Goal: Information Seeking & Learning: Understand process/instructions

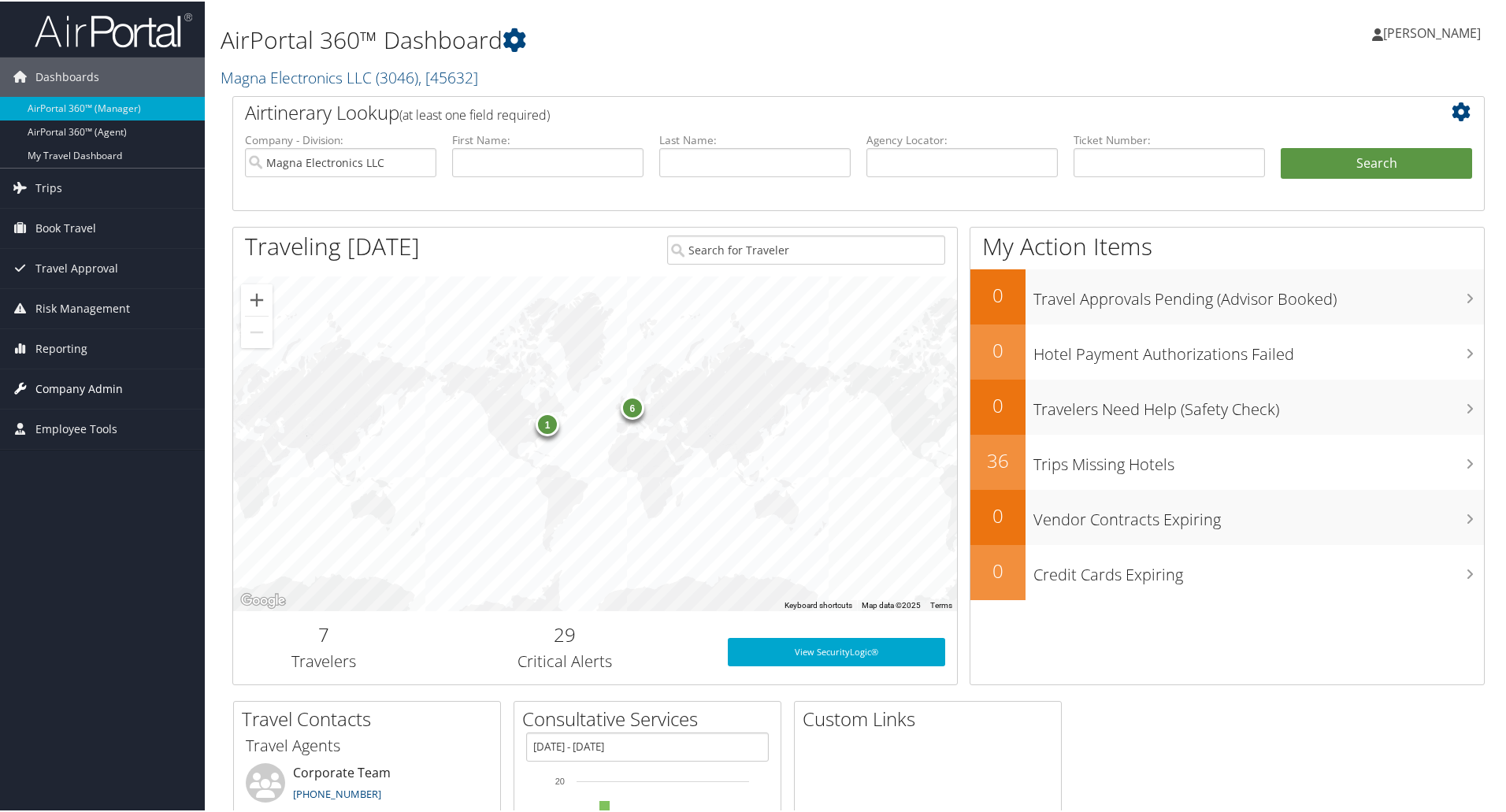
click at [63, 384] on span "Company Admin" at bounding box center [80, 387] width 88 height 39
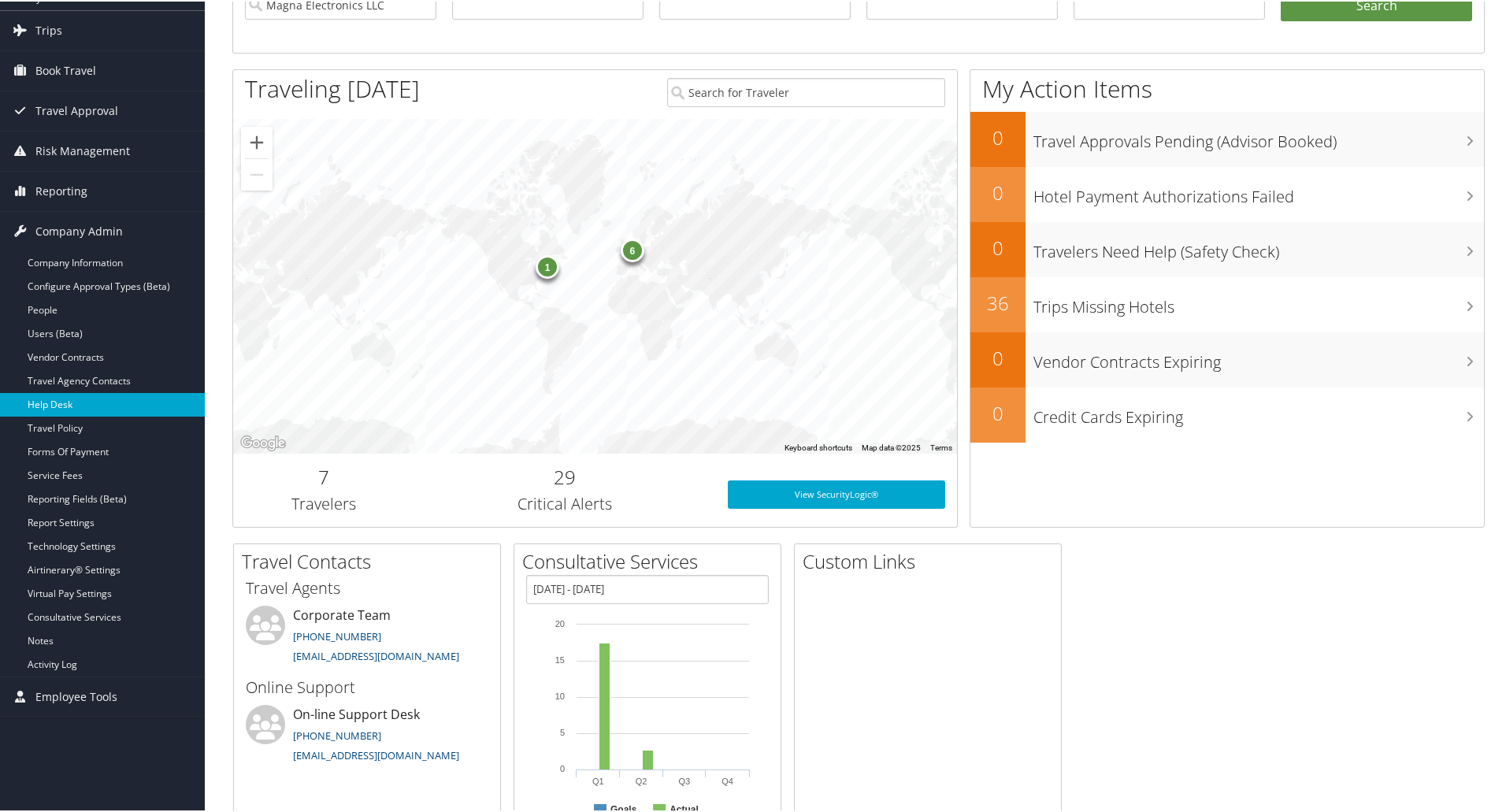
scroll to position [230, 0]
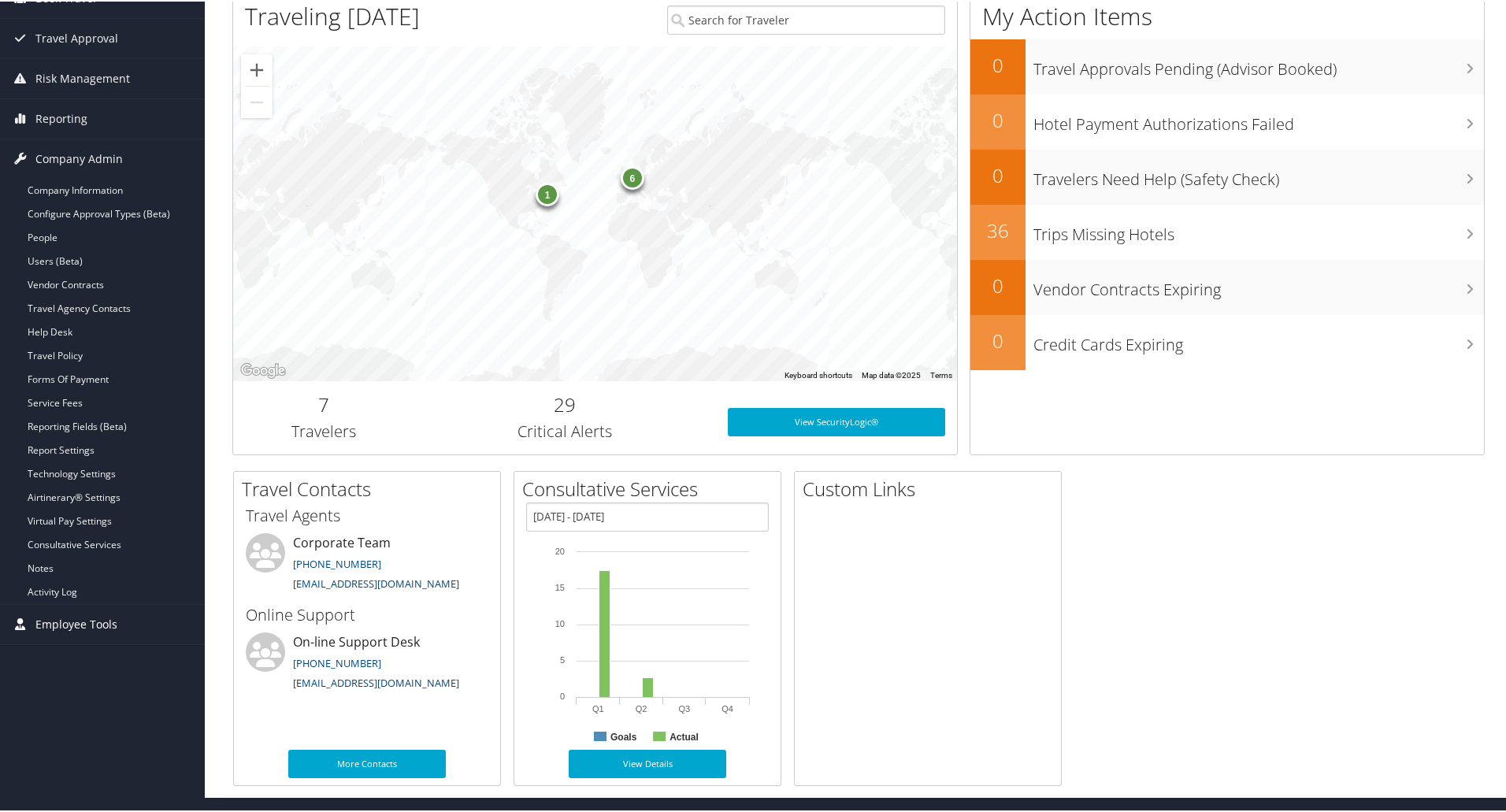
click at [66, 619] on span "Employee Tools" at bounding box center [76, 623] width 82 height 39
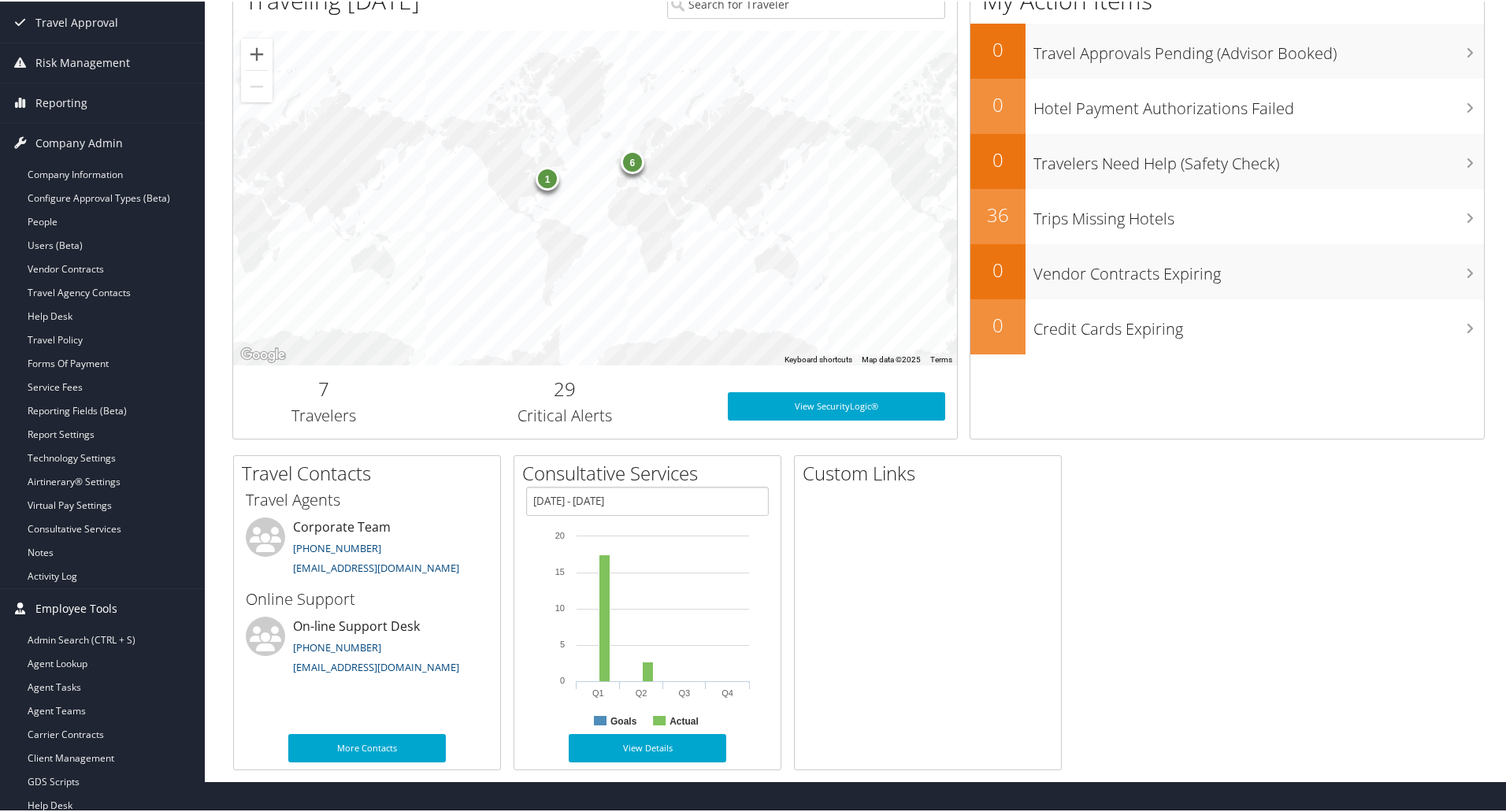
scroll to position [250, 0]
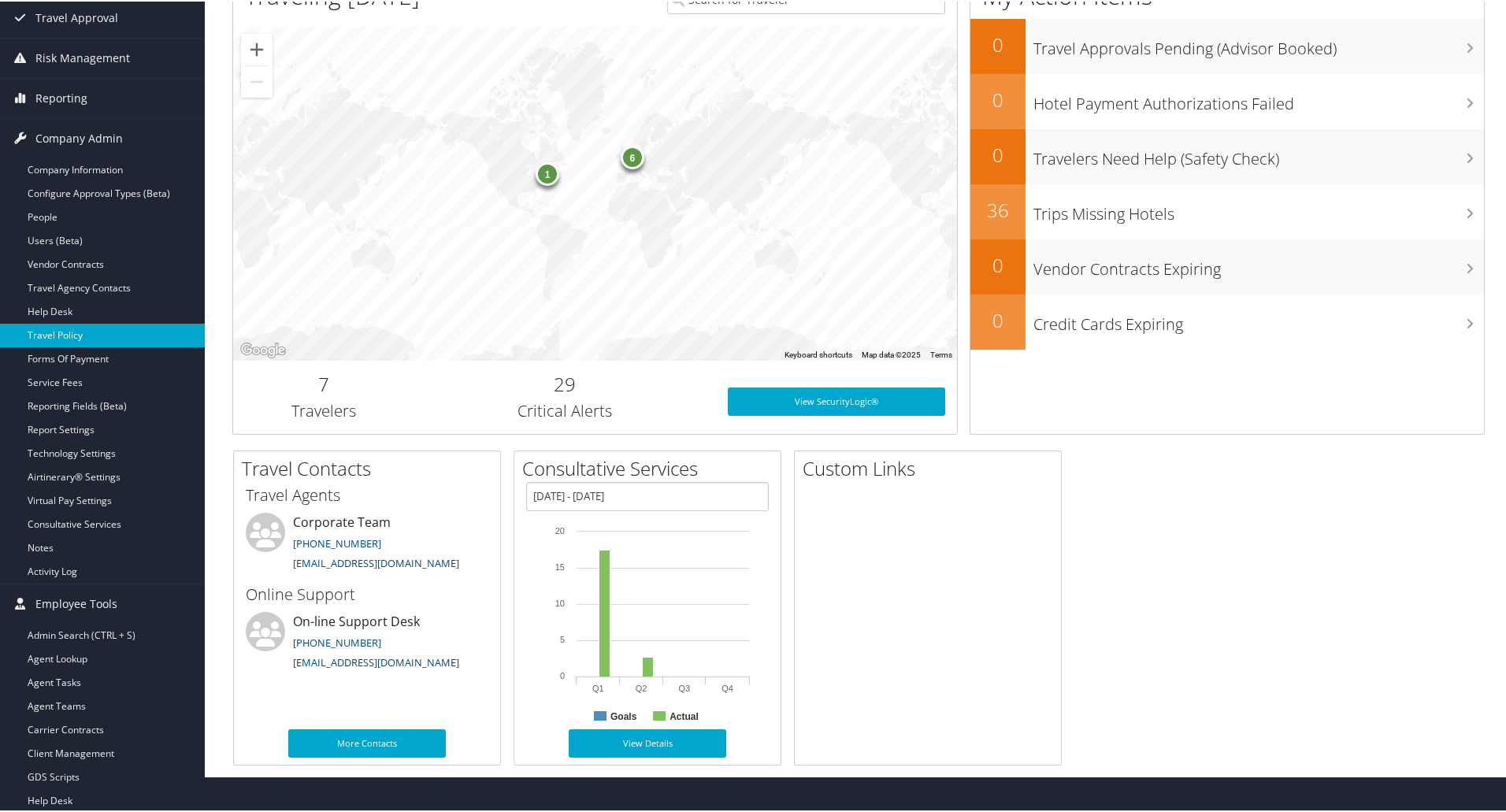
click at [52, 340] on link "Travel Policy" at bounding box center [102, 333] width 205 height 24
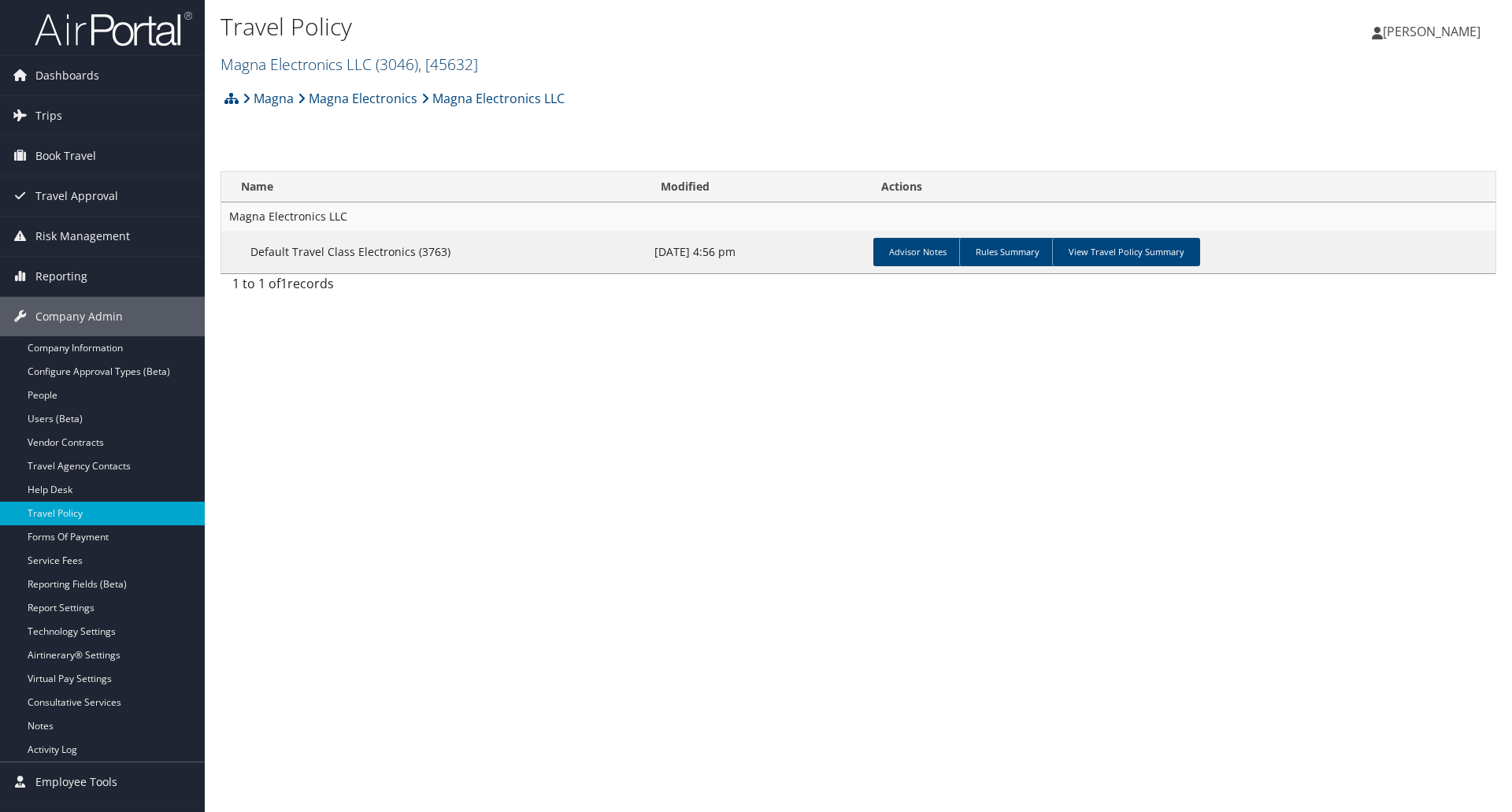
click at [304, 66] on link "Magna Electronics LLC ( 3046 ) , [ 45632 ]" at bounding box center [349, 64] width 258 height 21
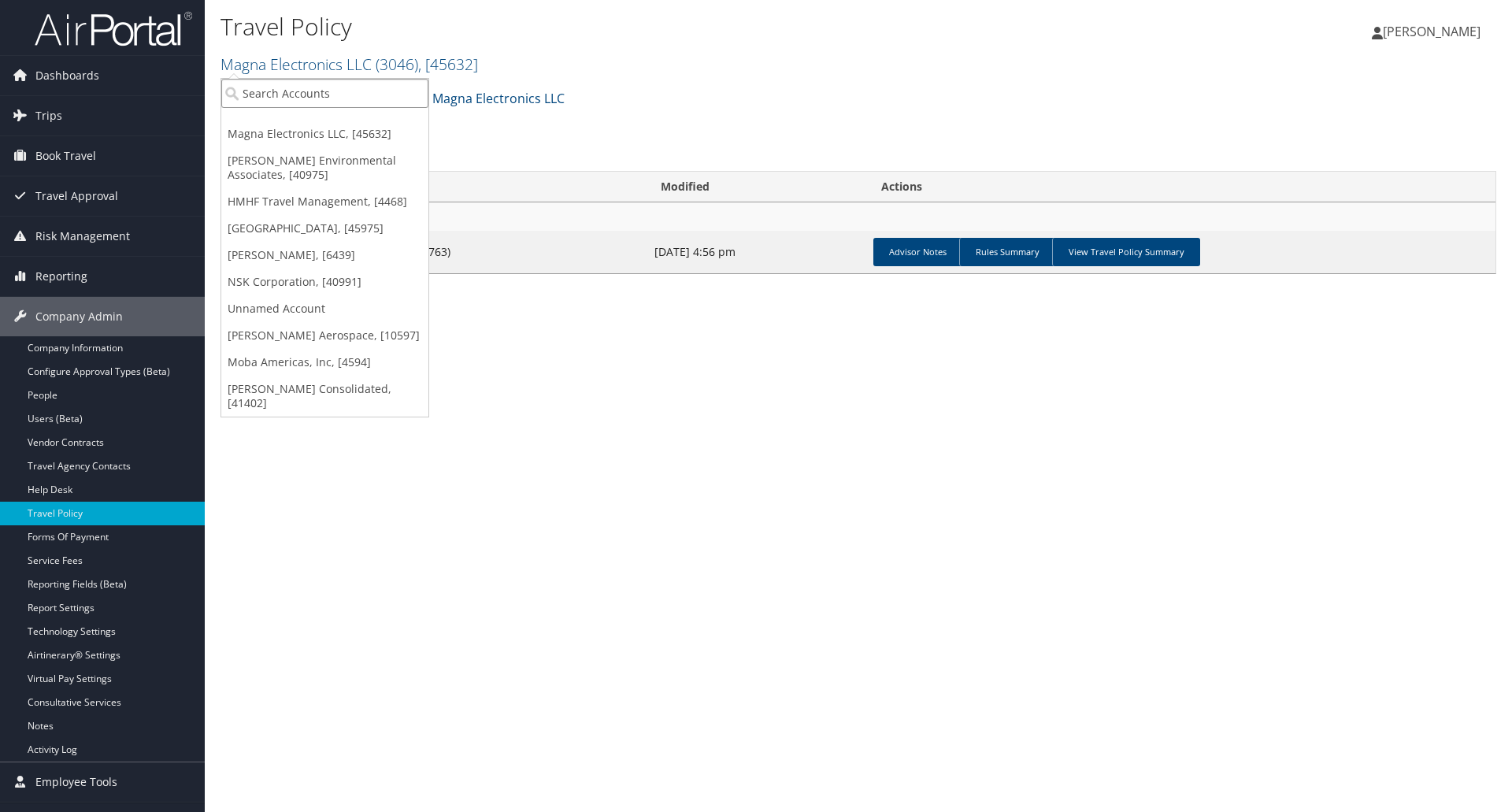
click at [252, 101] on input "search" at bounding box center [324, 93] width 207 height 29
type input "WEBASTO ROOF"
click at [274, 128] on div "Webasto Roof Systems Inc. (2710), [8675]" at bounding box center [361, 121] width 298 height 14
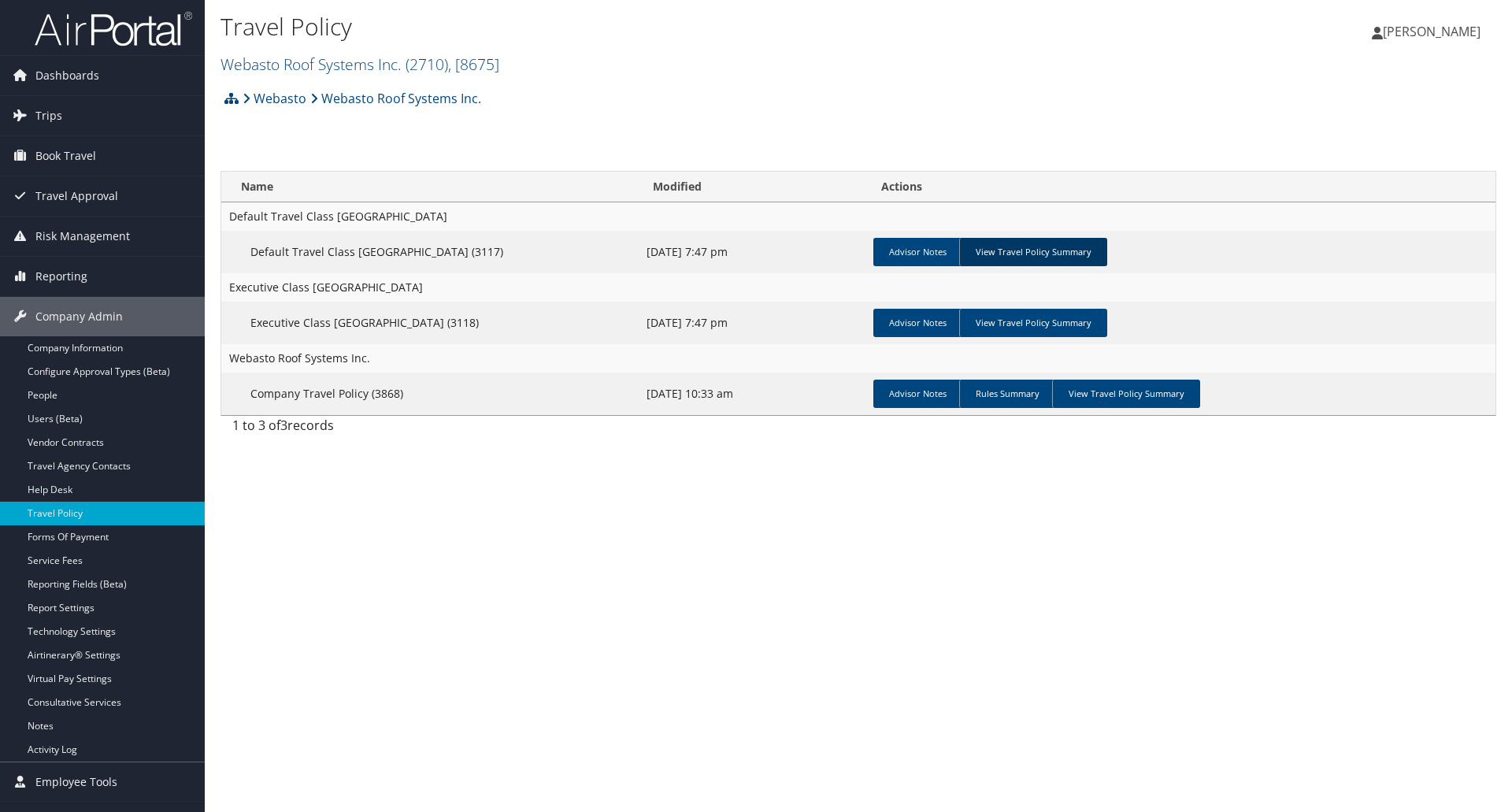
click at [1049, 252] on link "View Travel Policy Summary" at bounding box center [1033, 251] width 148 height 28
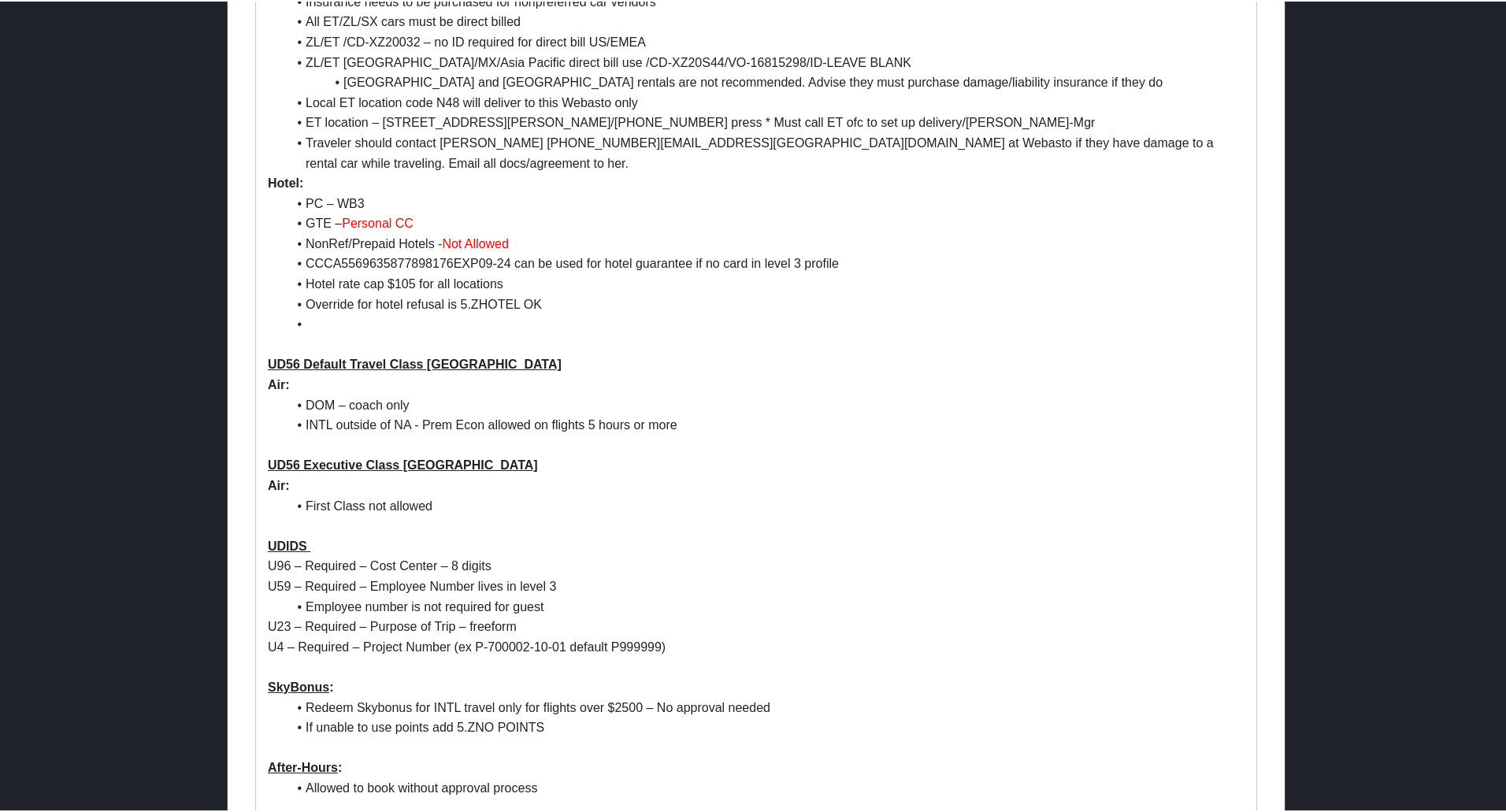
scroll to position [944, 0]
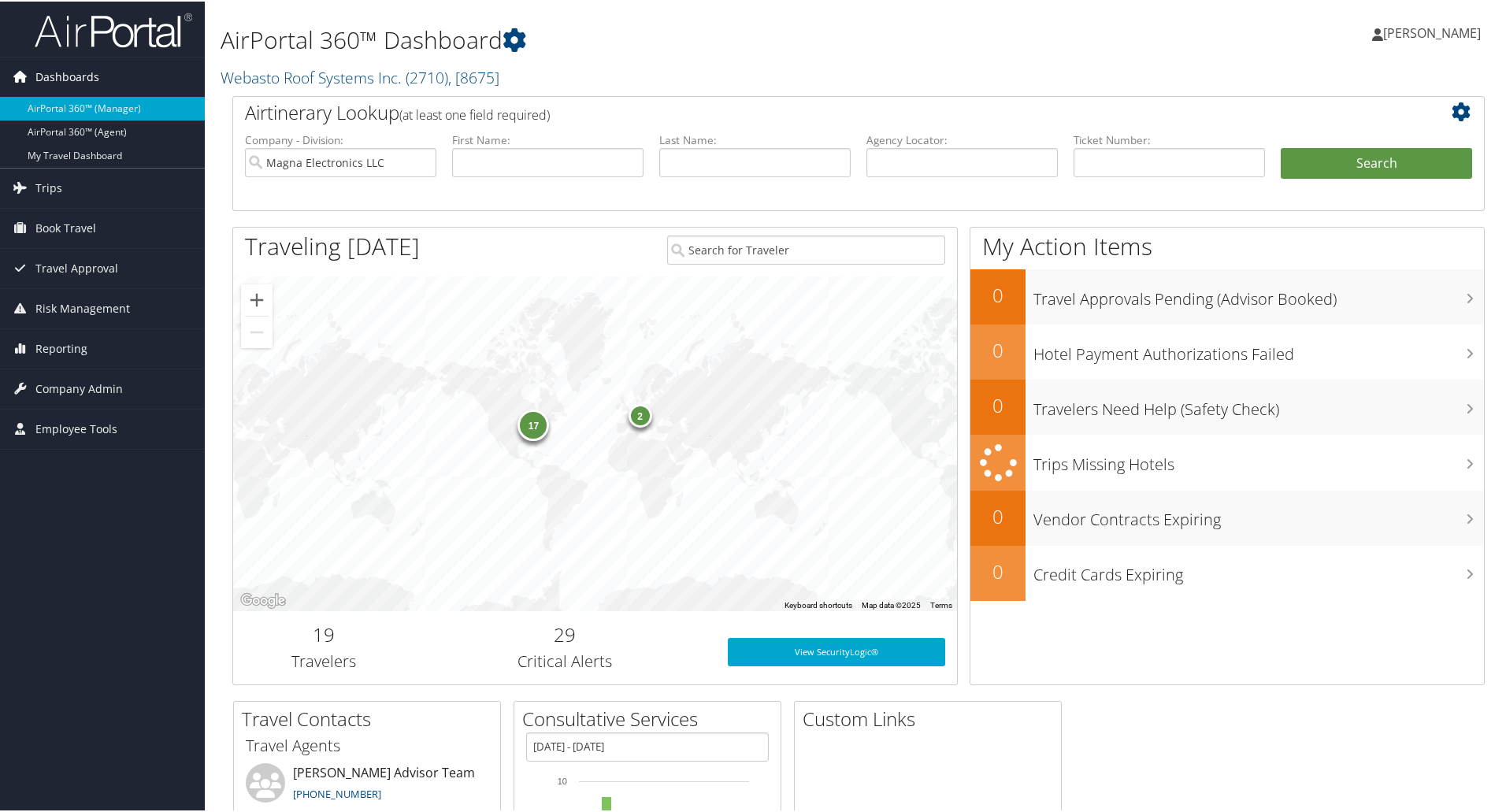
click at [62, 72] on span "Dashboards" at bounding box center [67, 76] width 63 height 39
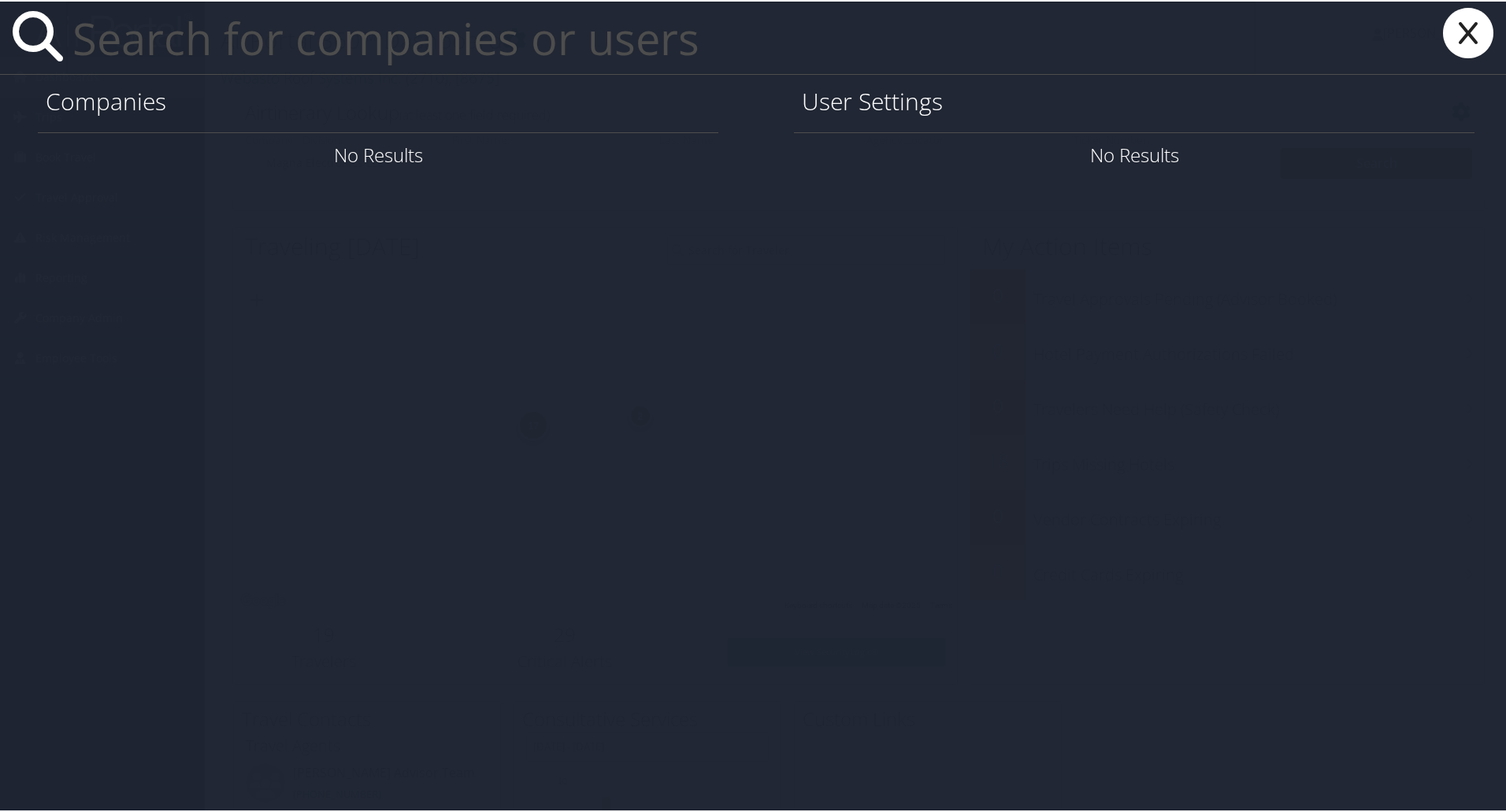
click at [231, 39] on input "text" at bounding box center [660, 36] width 1189 height 72
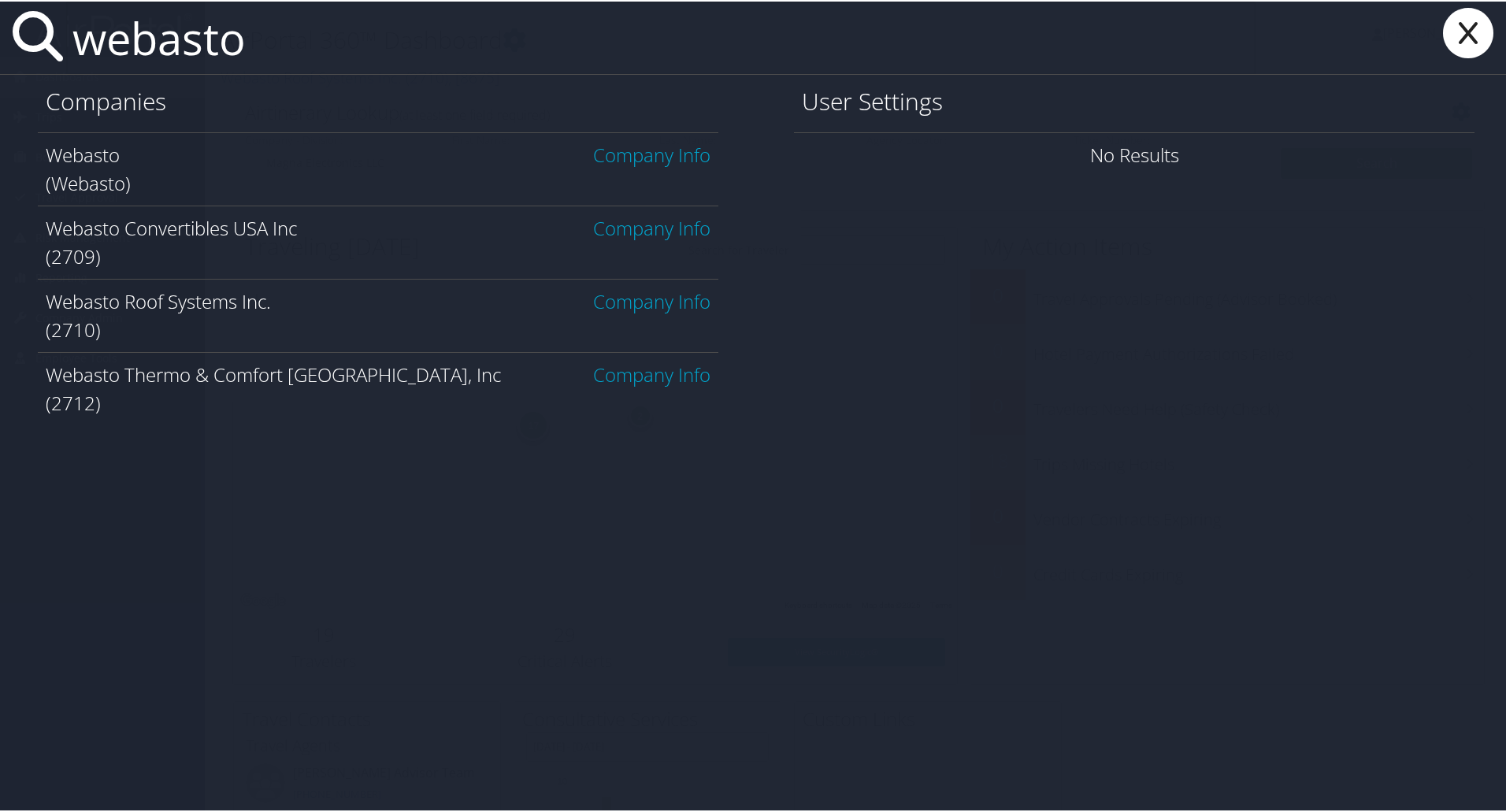
type input "webasto"
click at [98, 167] on div "Webasto Company Info" at bounding box center [377, 153] width 664 height 28
click at [634, 156] on link "Company Info" at bounding box center [651, 153] width 117 height 26
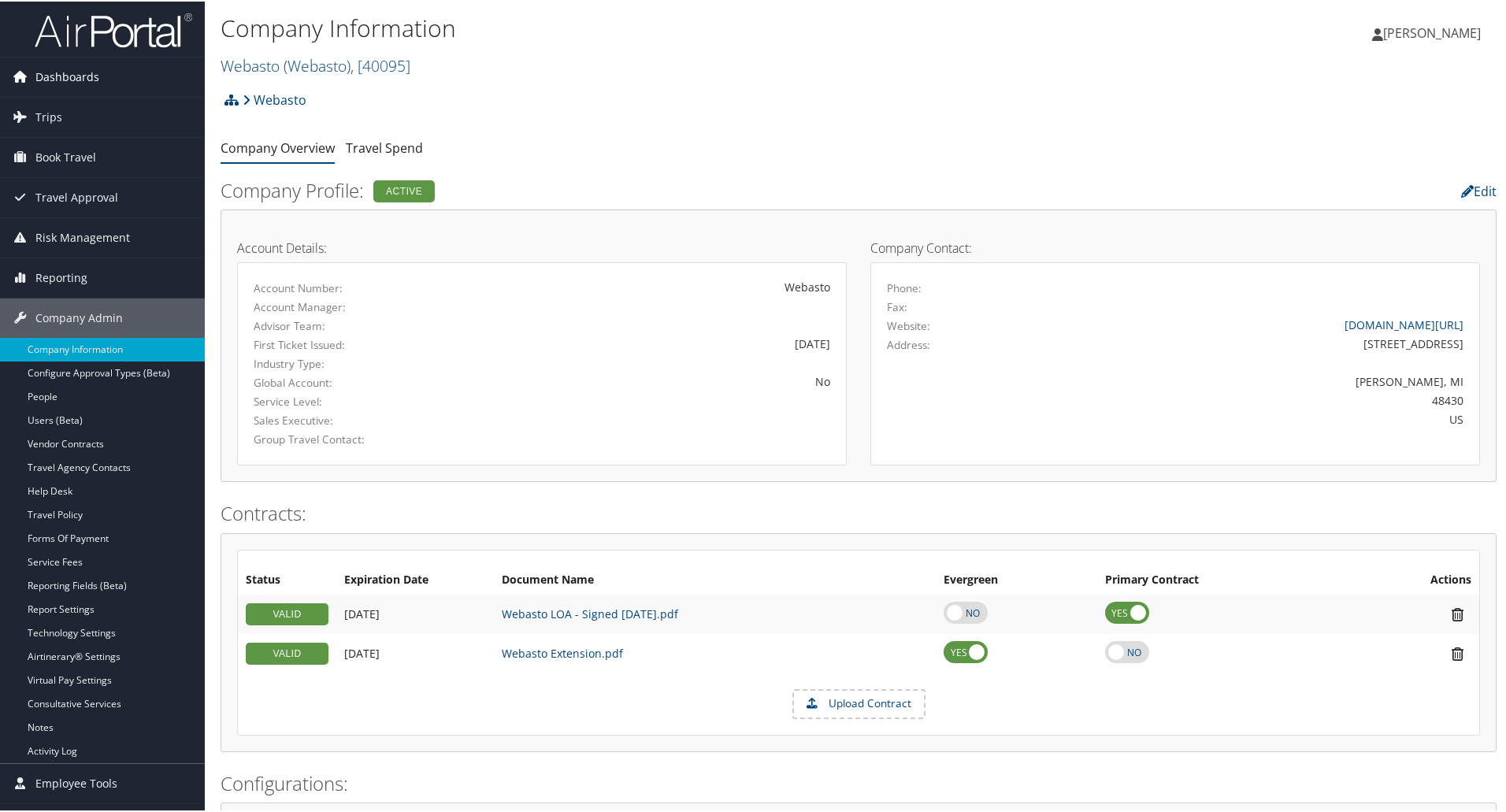
click at [70, 70] on span "Dashboards" at bounding box center [67, 76] width 63 height 39
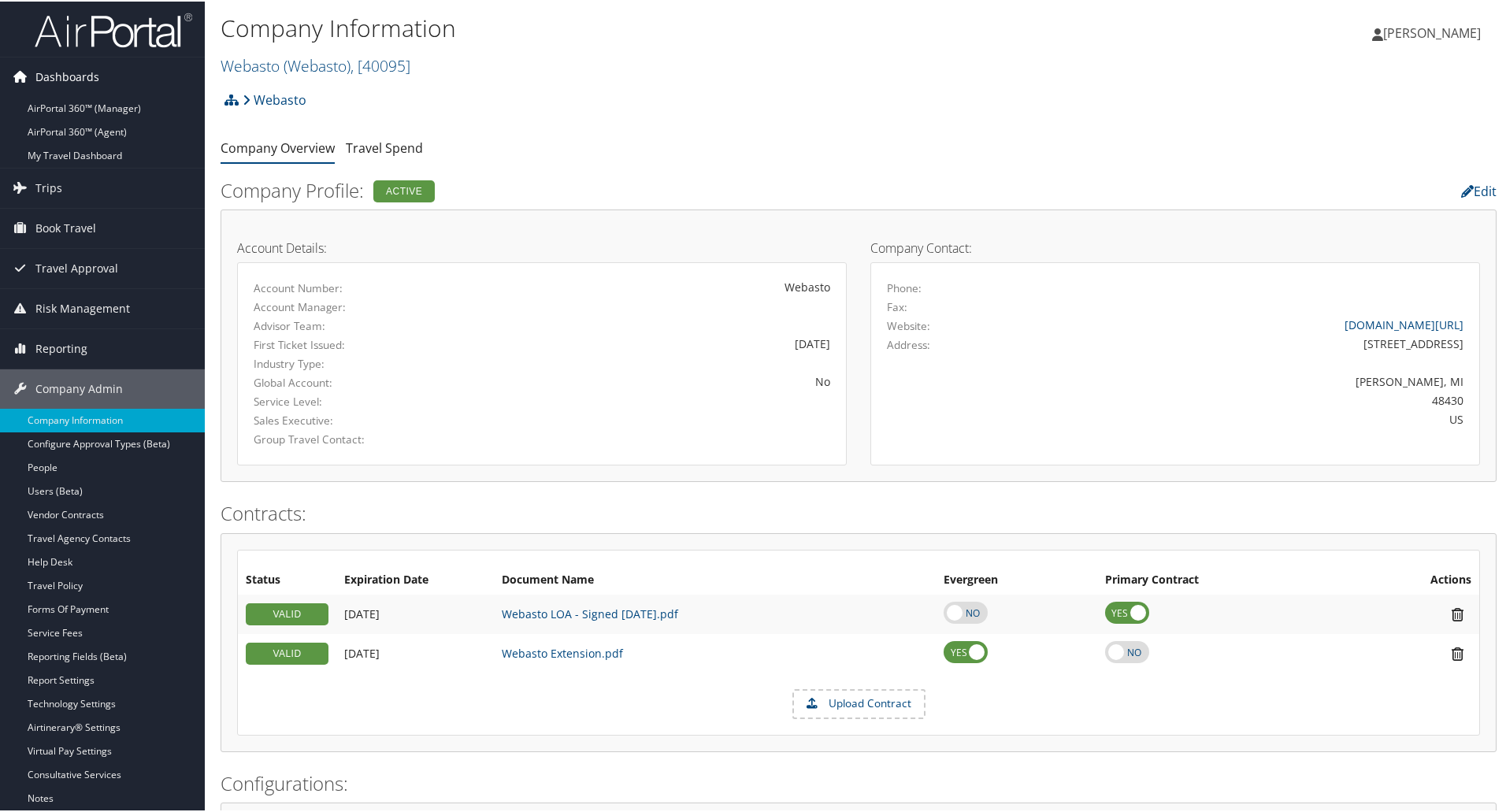
click at [74, 75] on span "Dashboards" at bounding box center [67, 76] width 63 height 39
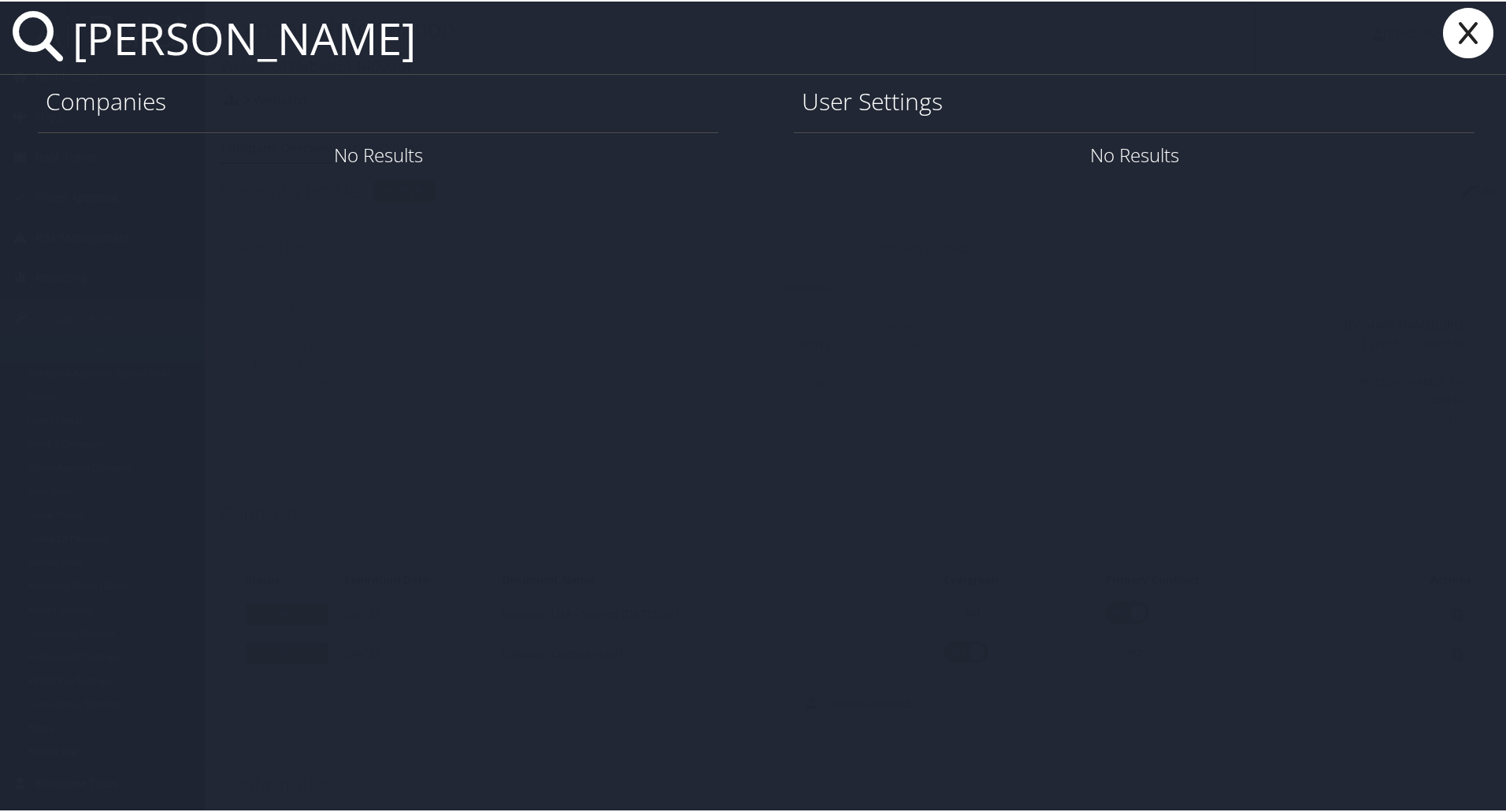
type input "garcia munoz"
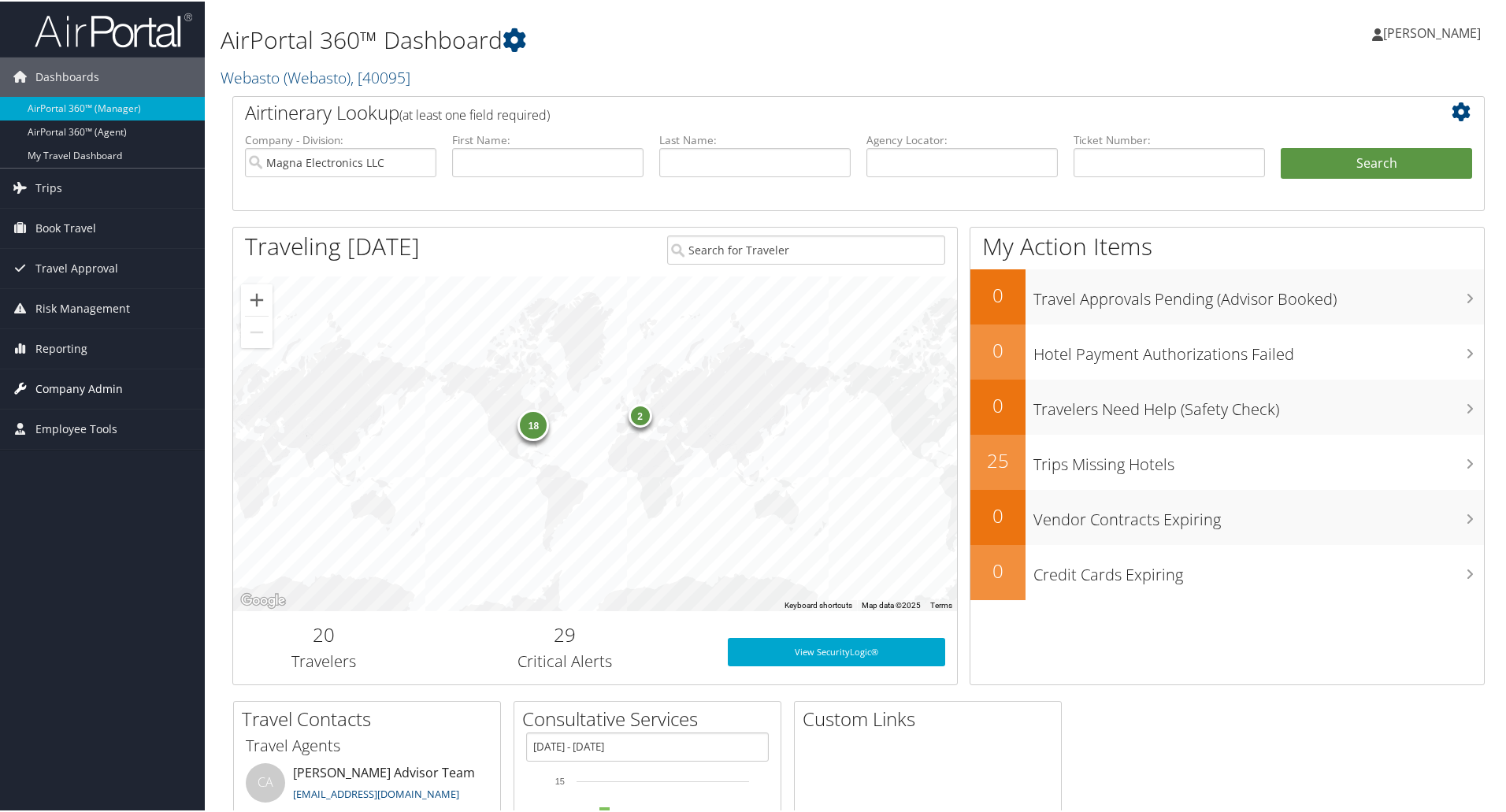
click at [68, 388] on span "Company Admin" at bounding box center [80, 387] width 88 height 39
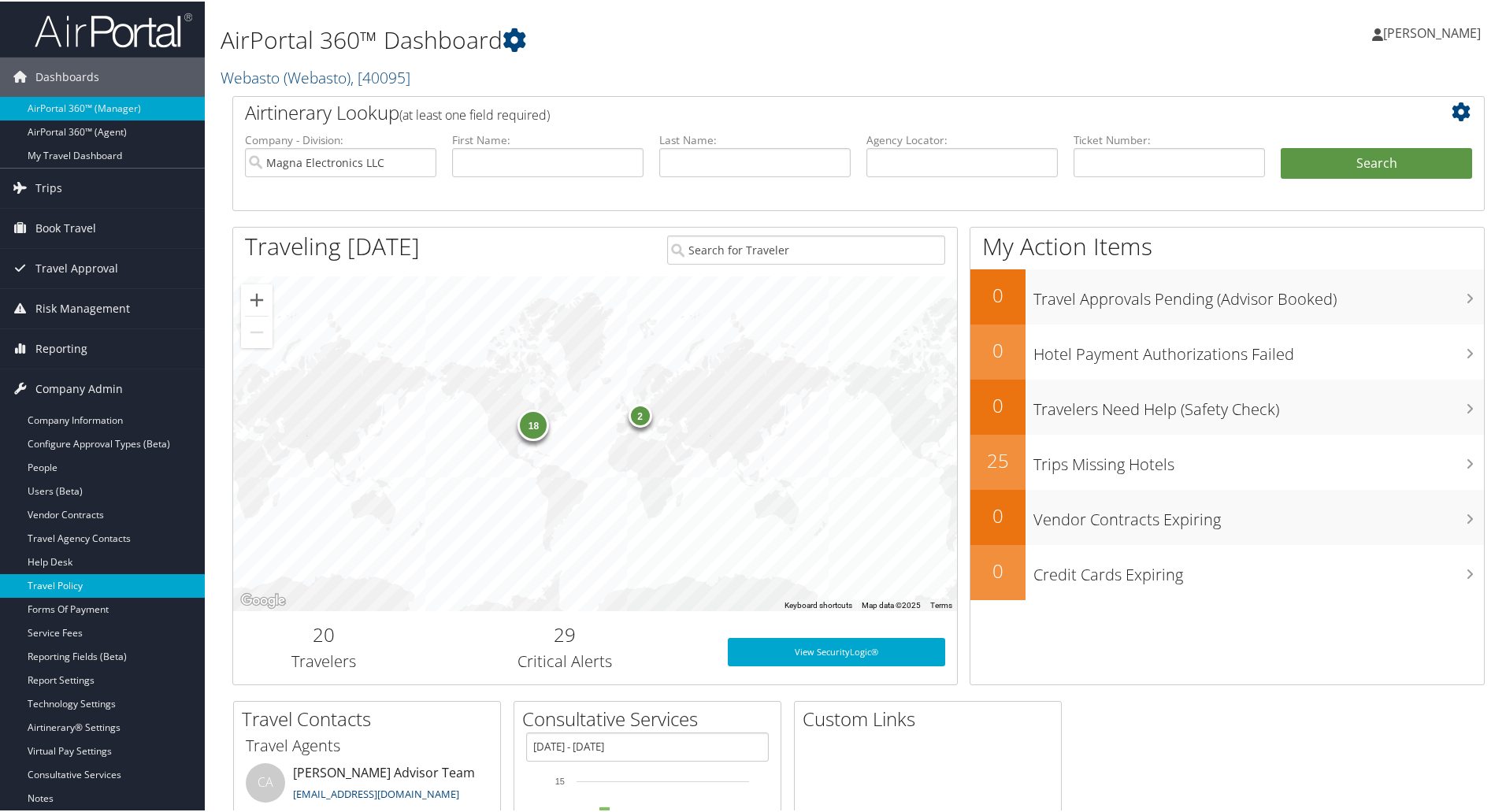
click at [63, 578] on link "Travel Policy" at bounding box center [102, 584] width 205 height 24
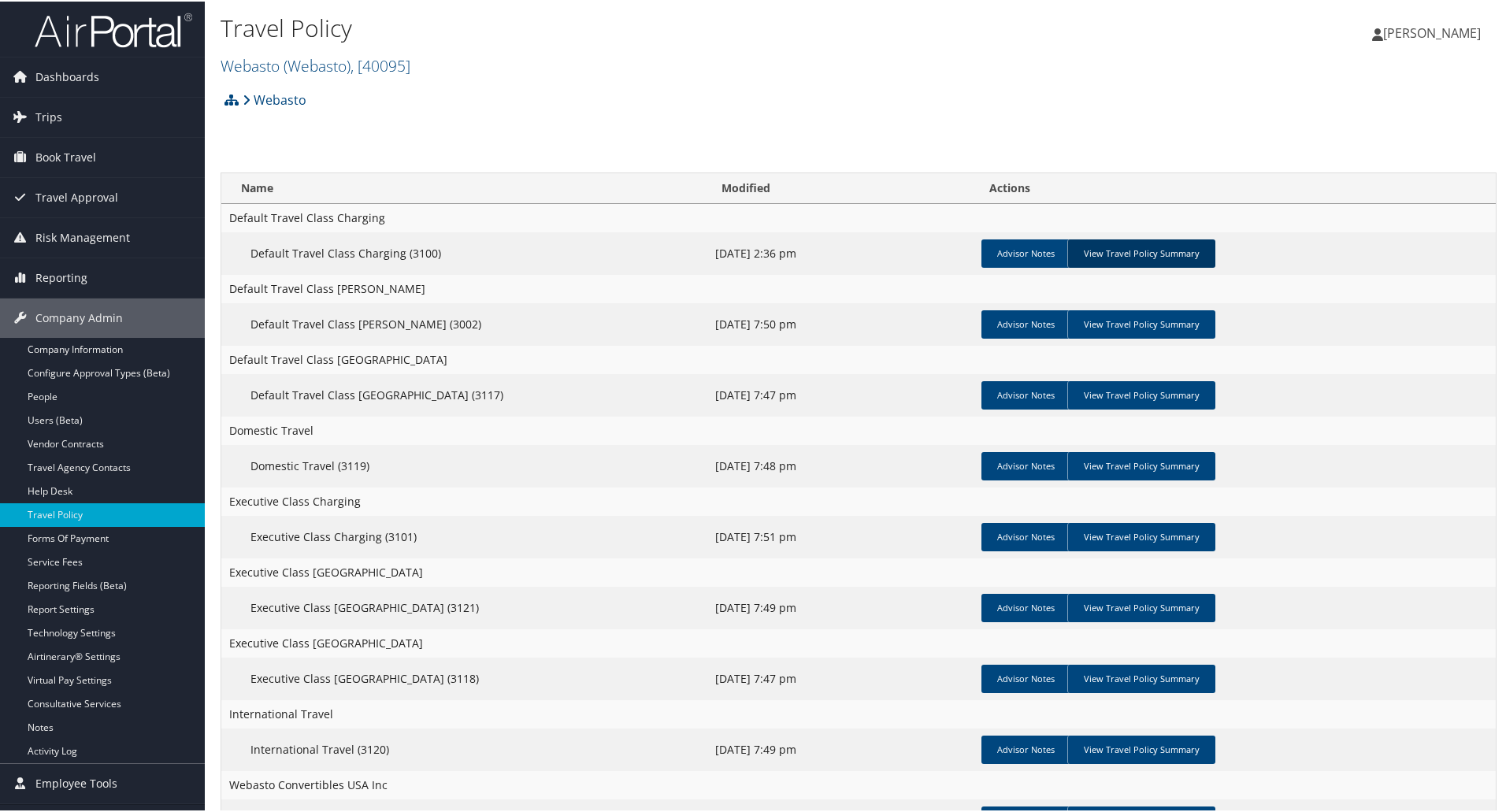
click at [1140, 250] on link "View Travel Policy Summary" at bounding box center [1141, 251] width 148 height 28
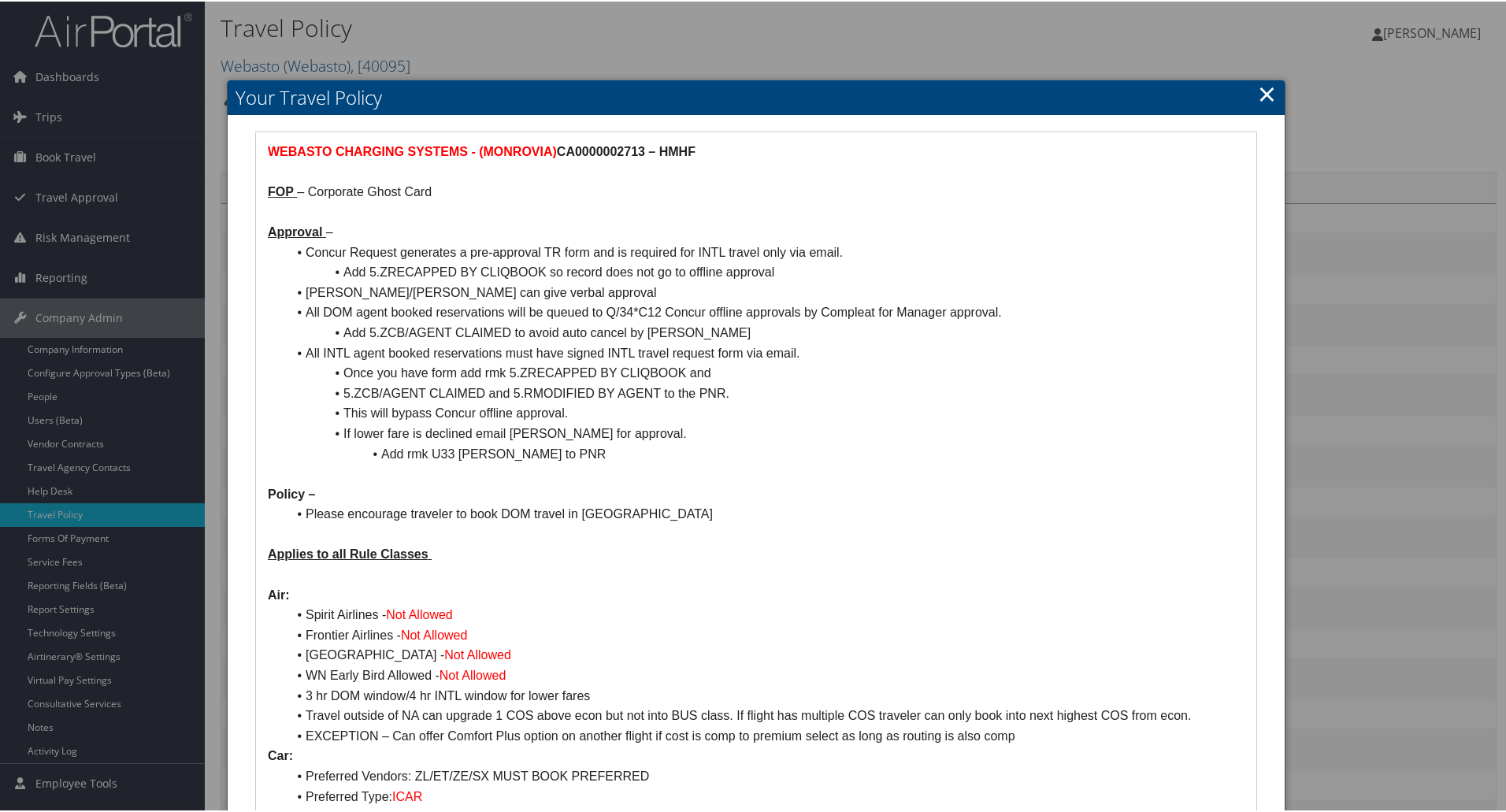
click at [1264, 88] on link "×" at bounding box center [1267, 92] width 18 height 32
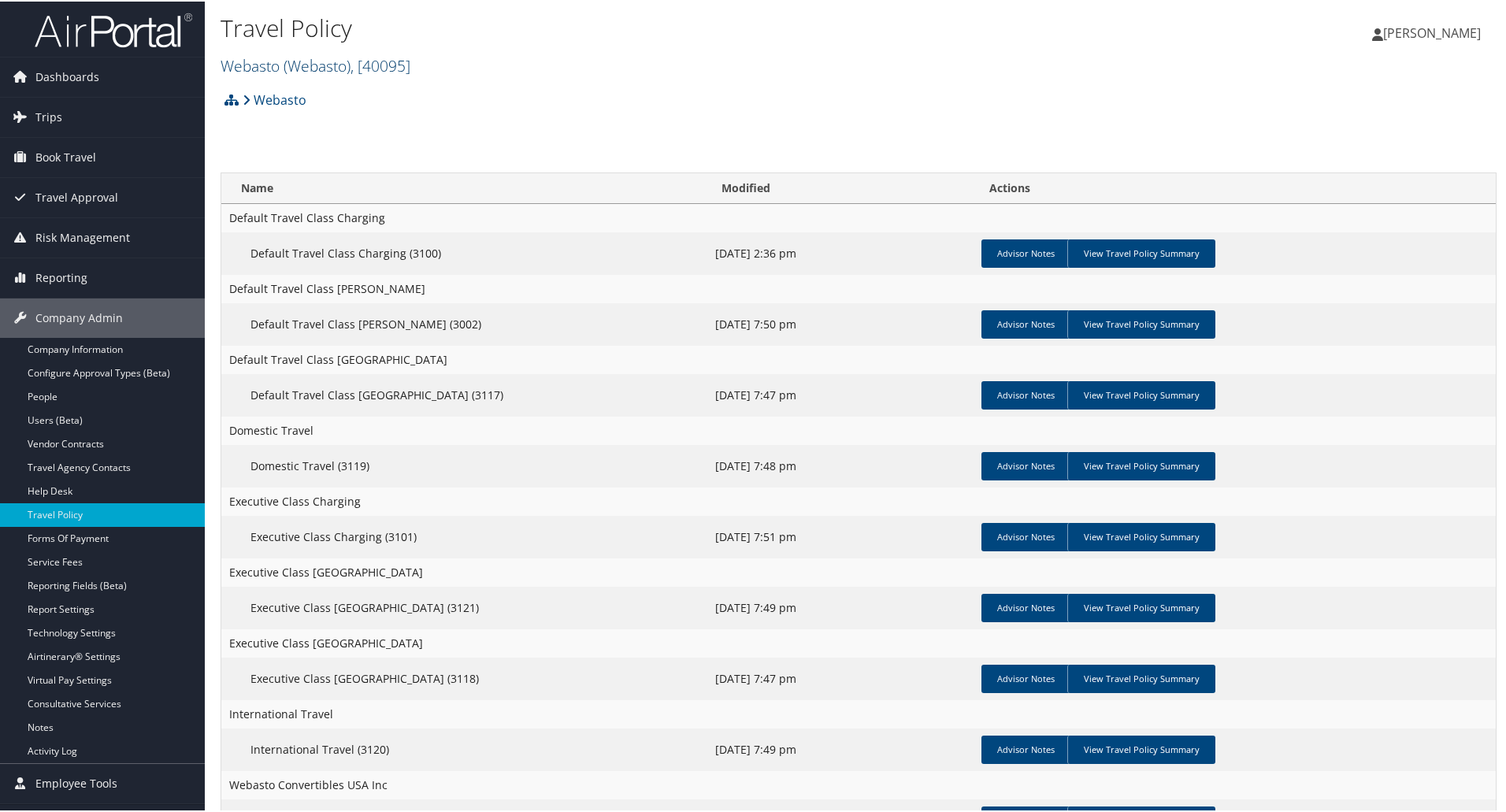
click at [294, 62] on span "( Webasto )" at bounding box center [317, 64] width 67 height 21
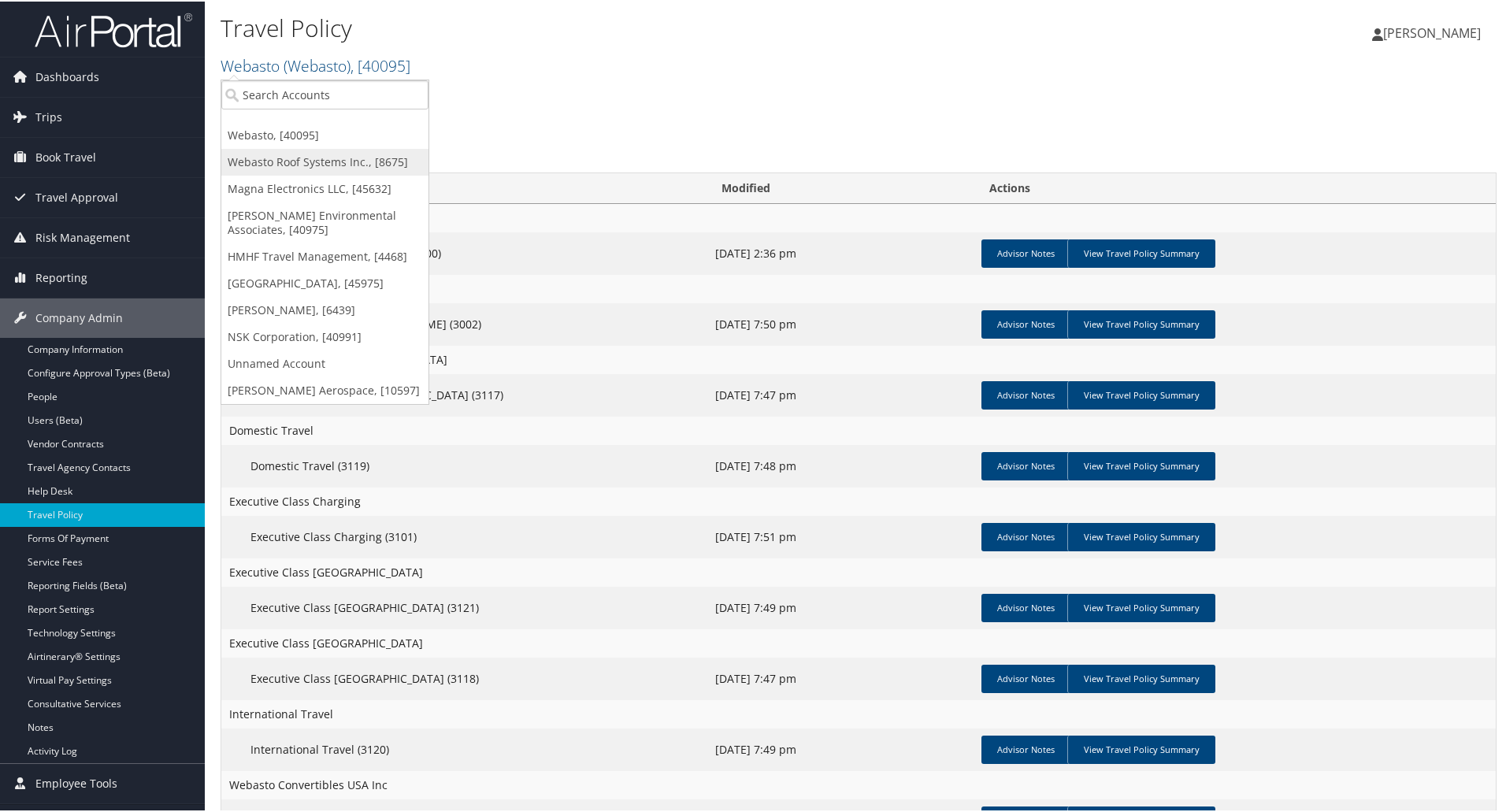
click at [274, 167] on link "Webasto Roof Systems Inc., [8675]" at bounding box center [324, 160] width 207 height 27
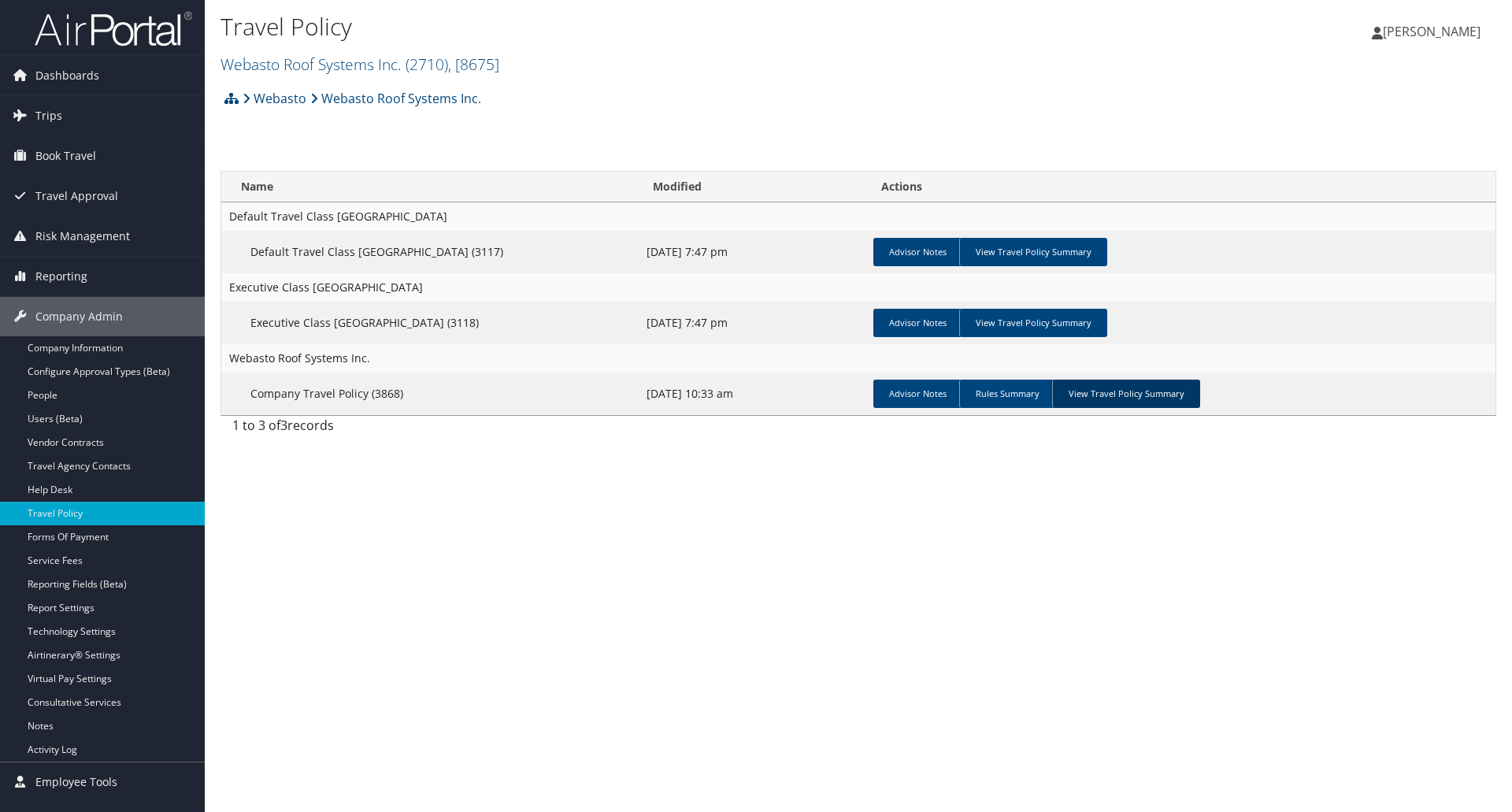
click at [1126, 388] on link "View Travel Policy Summary" at bounding box center [1126, 393] width 148 height 28
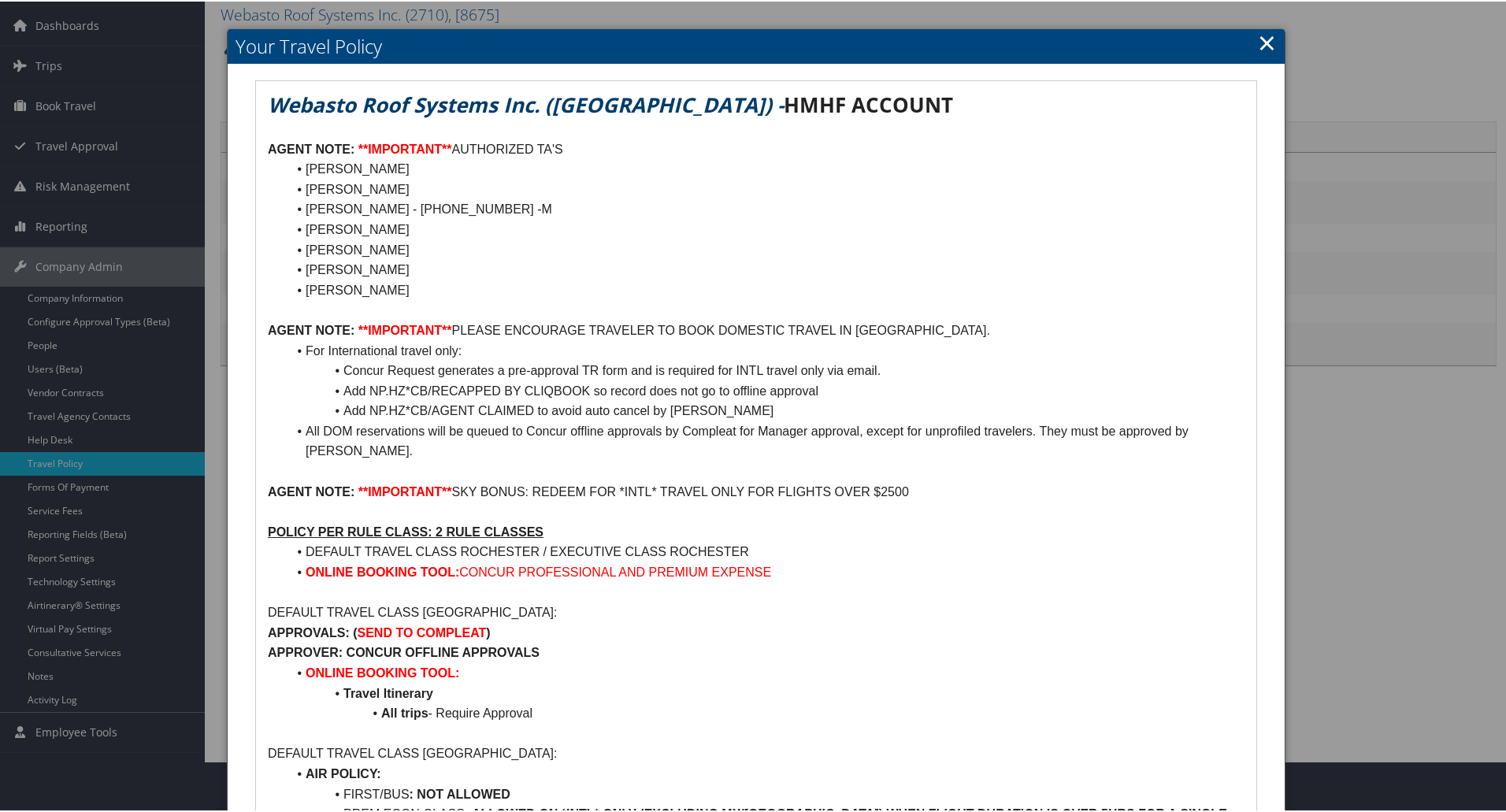
scroll to position [79, 0]
